Goal: Task Accomplishment & Management: Complete application form

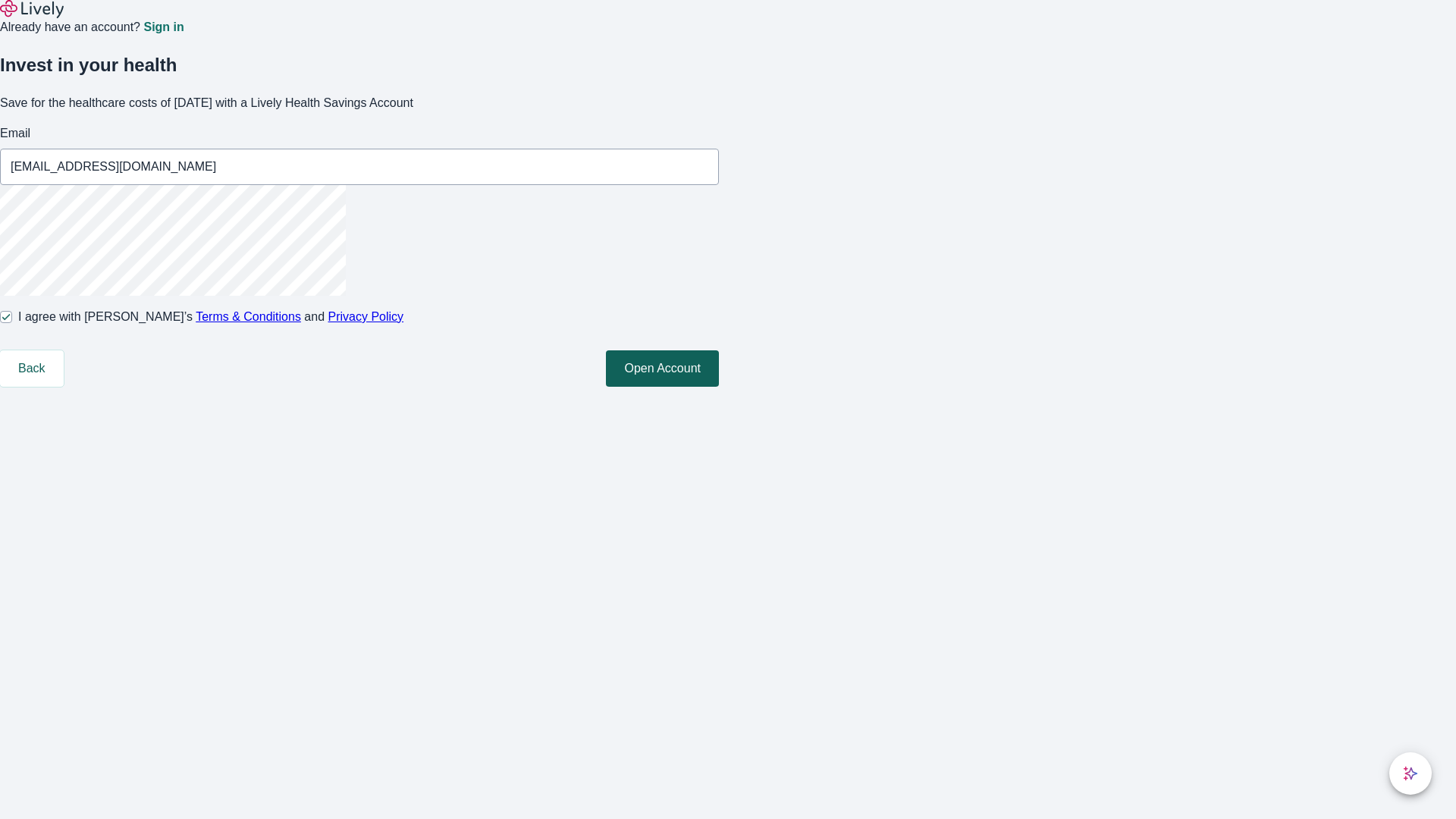
click at [719, 386] on button "Open Account" at bounding box center [662, 369] width 113 height 37
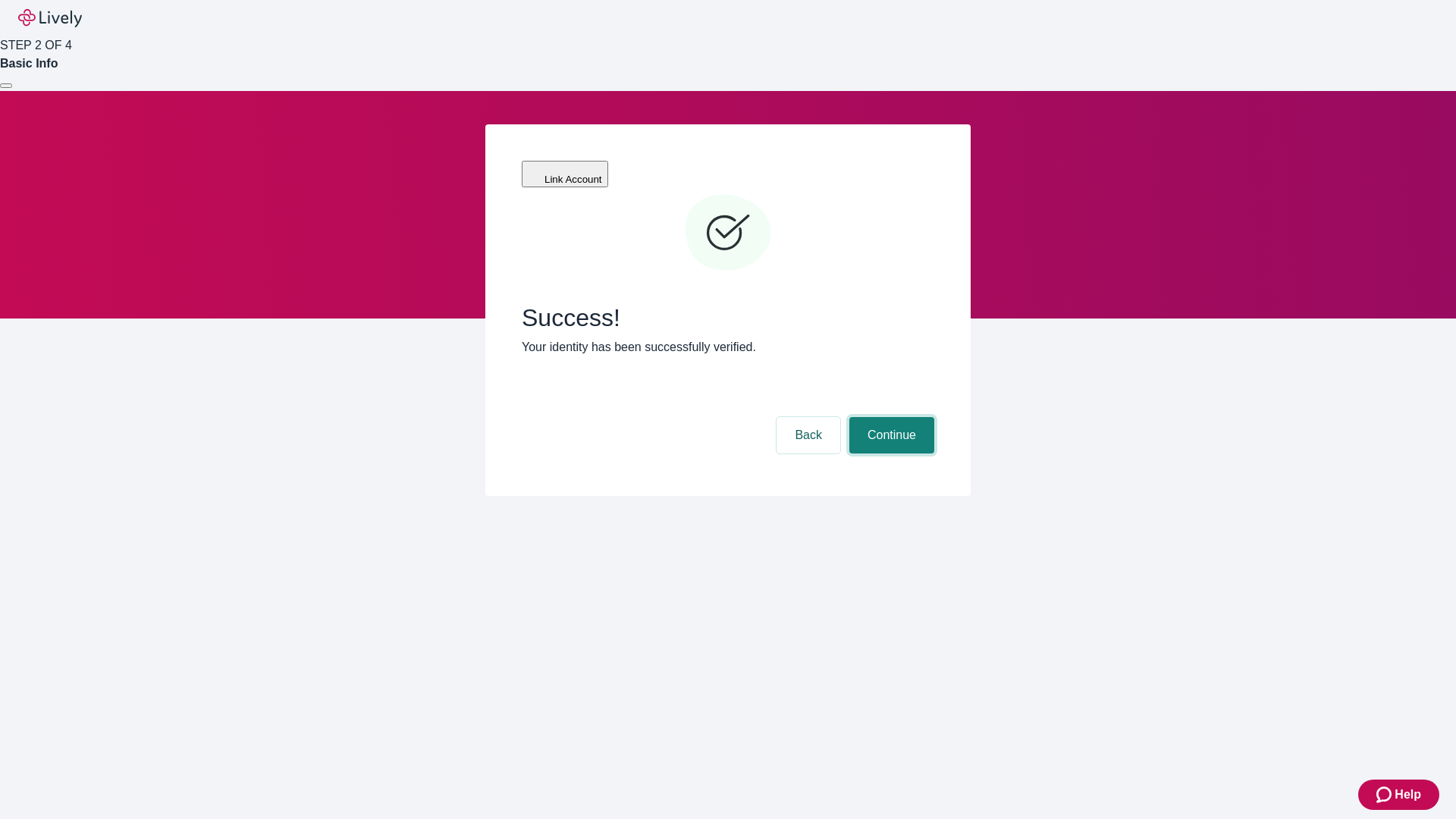
click at [890, 417] on button "Continue" at bounding box center [892, 435] width 85 height 37
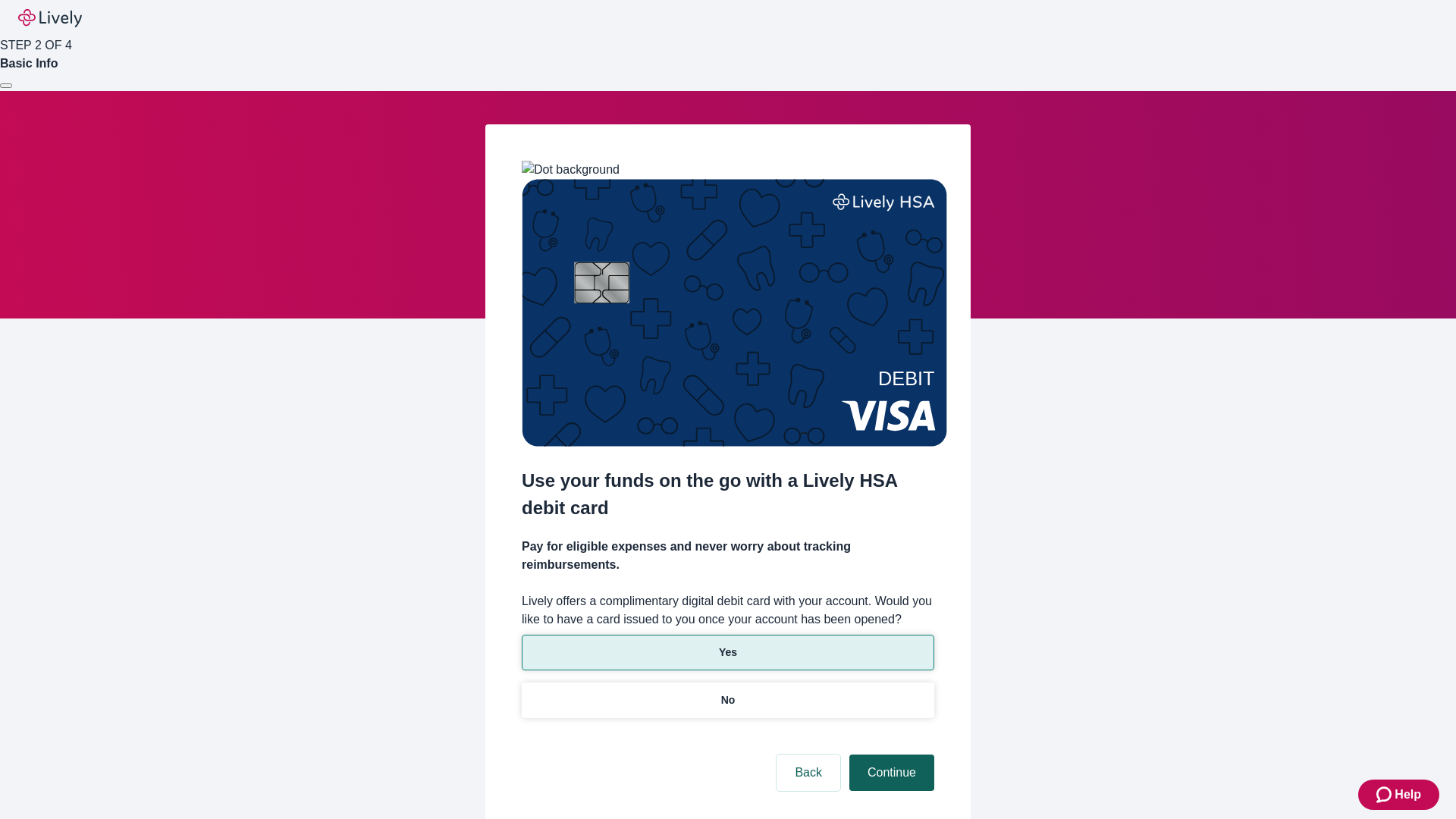
click at [728, 644] on p "Yes" at bounding box center [728, 653] width 18 height 16
click at [890, 754] on button "Continue" at bounding box center [892, 772] width 85 height 37
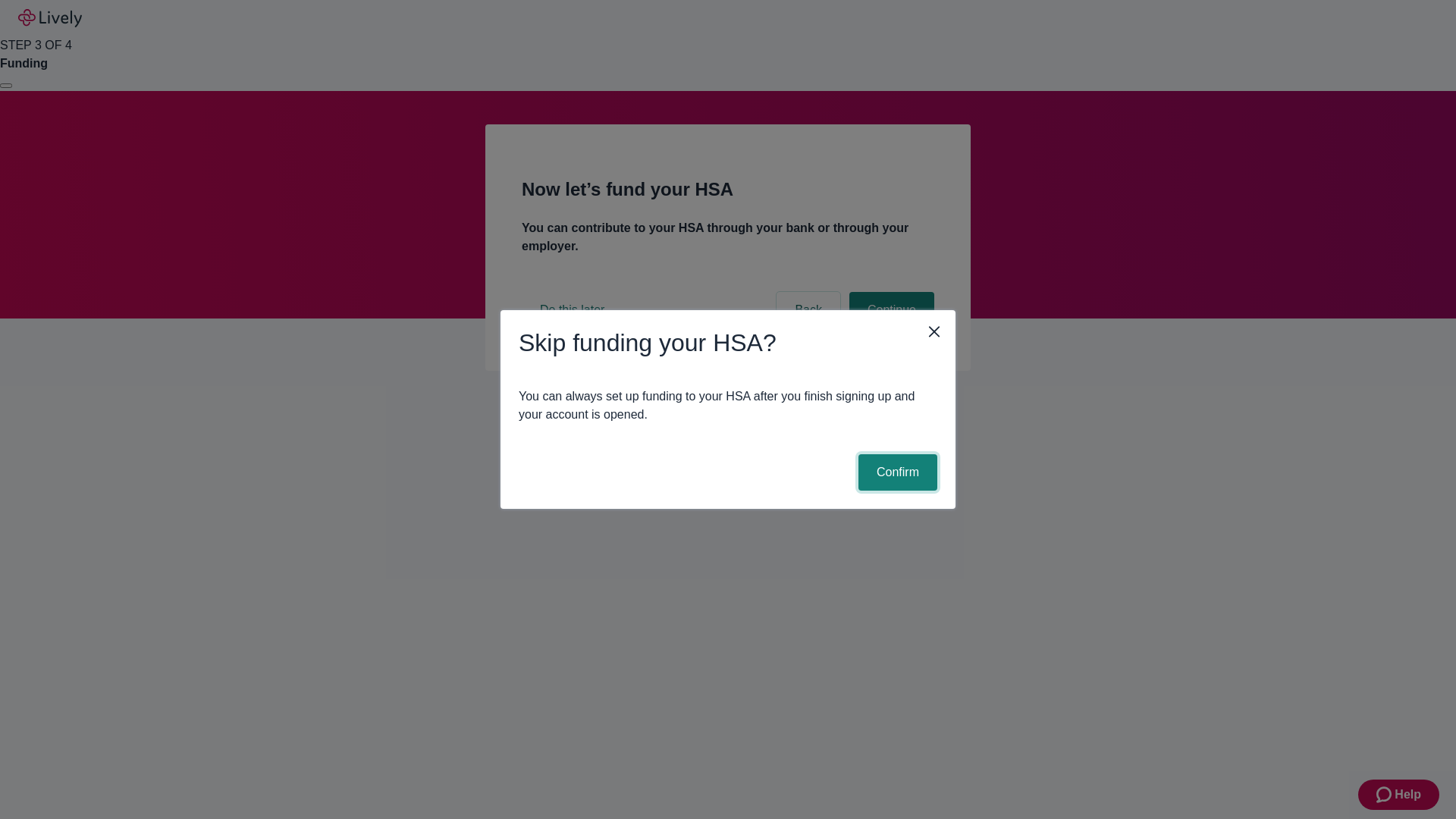
click at [896, 472] on button "Confirm" at bounding box center [897, 472] width 79 height 37
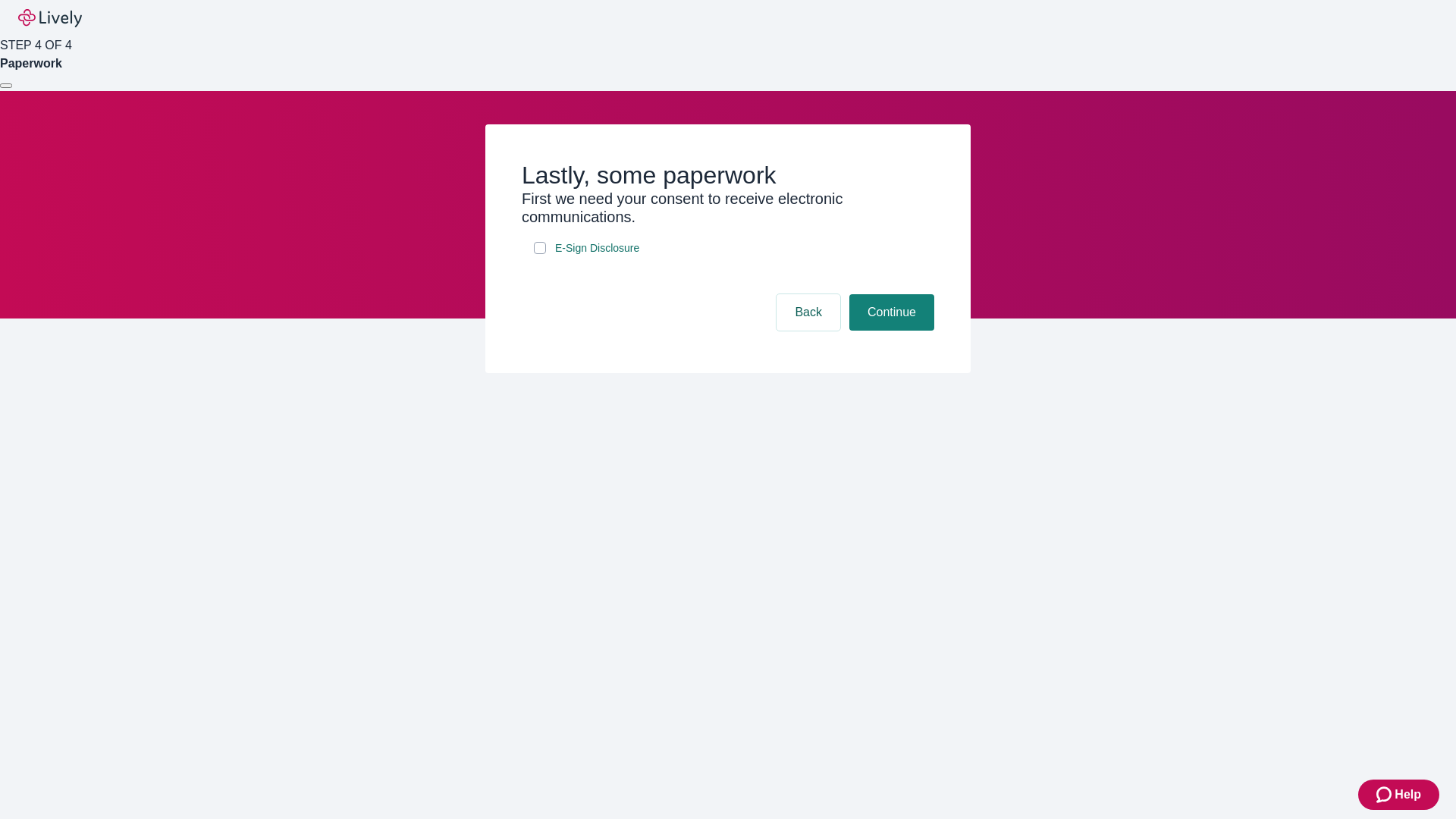
click at [540, 254] on input "E-Sign Disclosure" at bounding box center [540, 248] width 12 height 12
checkbox input "true"
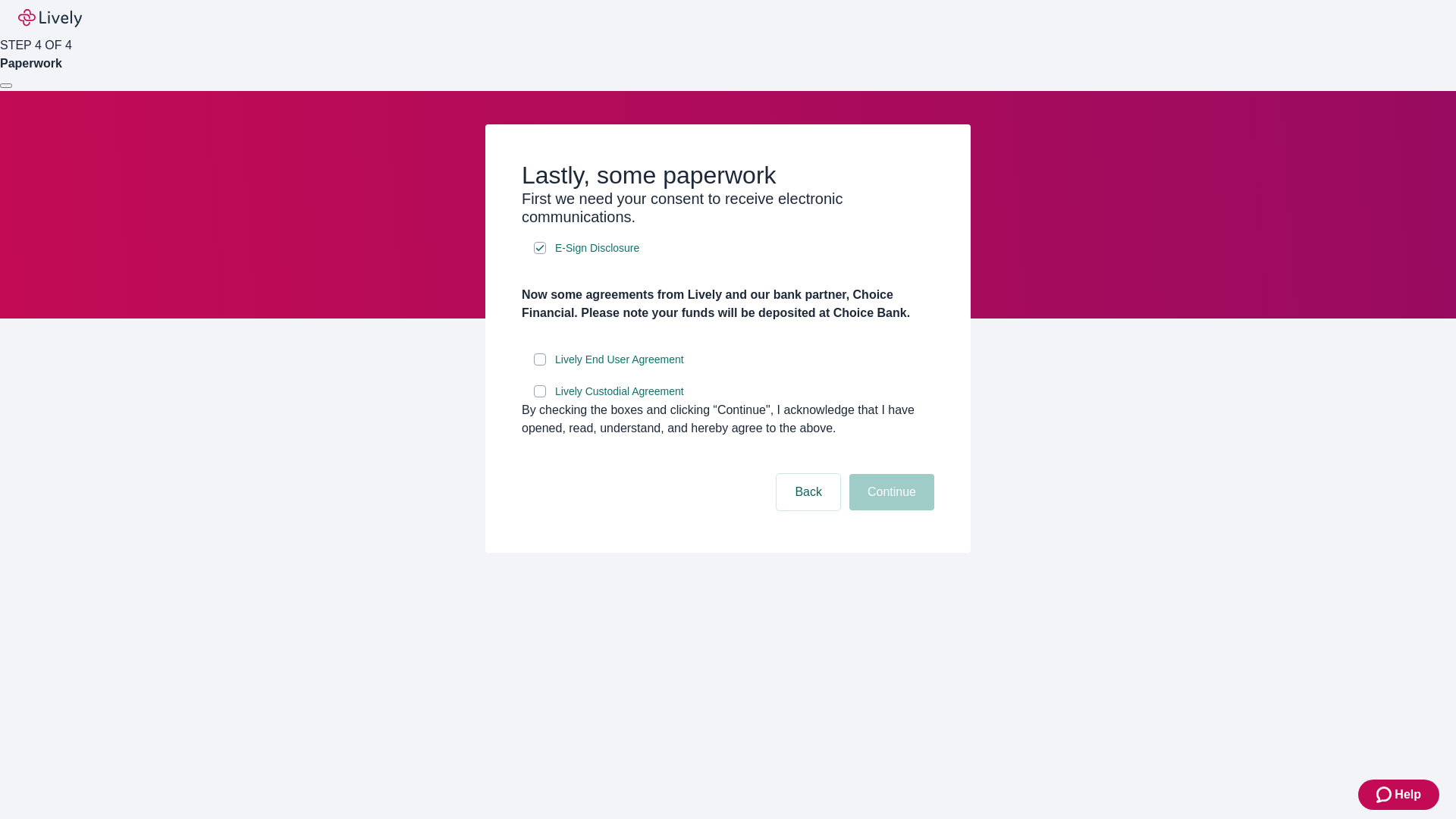
click at [540, 365] on input "Lively End User Agreement" at bounding box center [540, 359] width 12 height 12
checkbox input "true"
click at [540, 397] on input "Lively Custodial Agreement" at bounding box center [540, 390] width 12 height 12
checkbox input "true"
click at [890, 511] on button "Continue" at bounding box center [892, 492] width 85 height 37
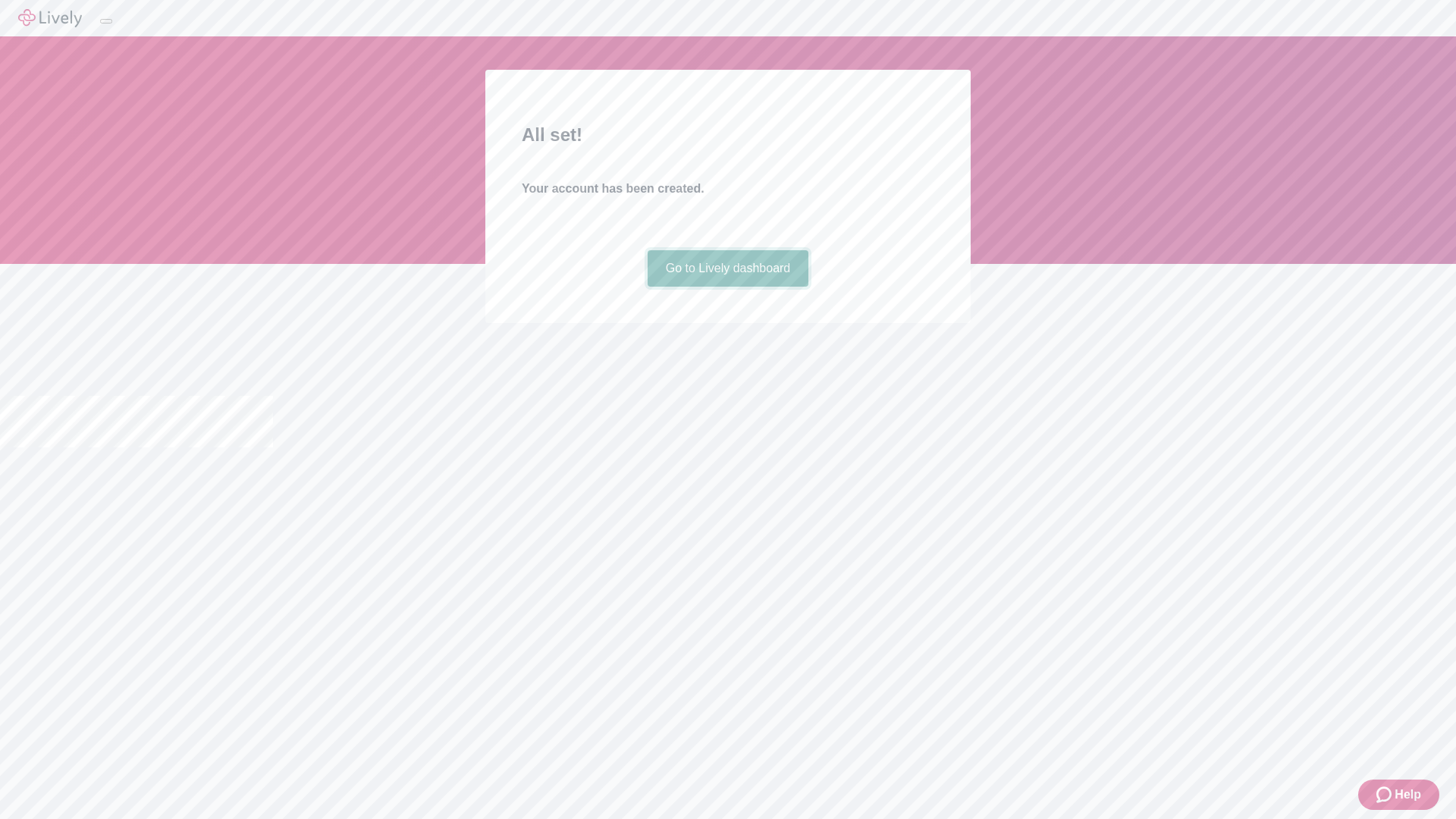
click at [728, 287] on link "Go to Lively dashboard" at bounding box center [728, 268] width 162 height 37
